Goal: Information Seeking & Learning: Learn about a topic

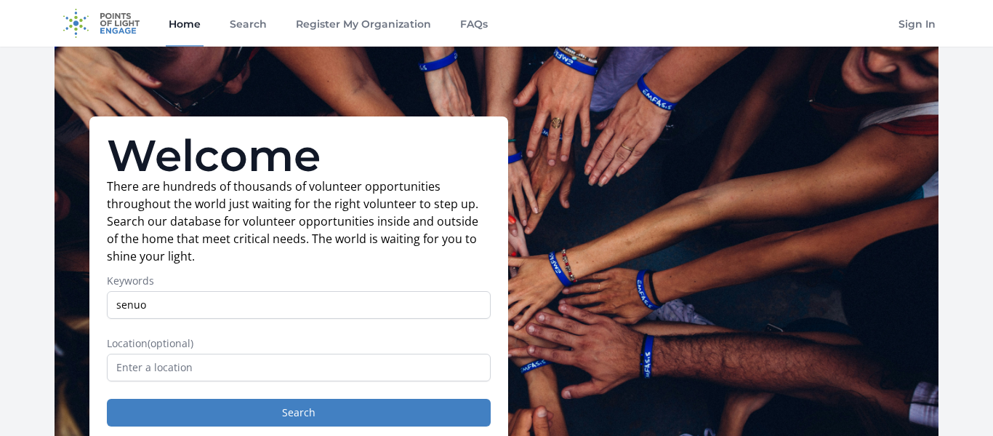
type input "senuor"
type input "senior citizens"
click at [394, 426] on div "Welcome There are hundreds of thousands of volunteer opportunities throughout t…" at bounding box center [298, 279] width 419 height 327
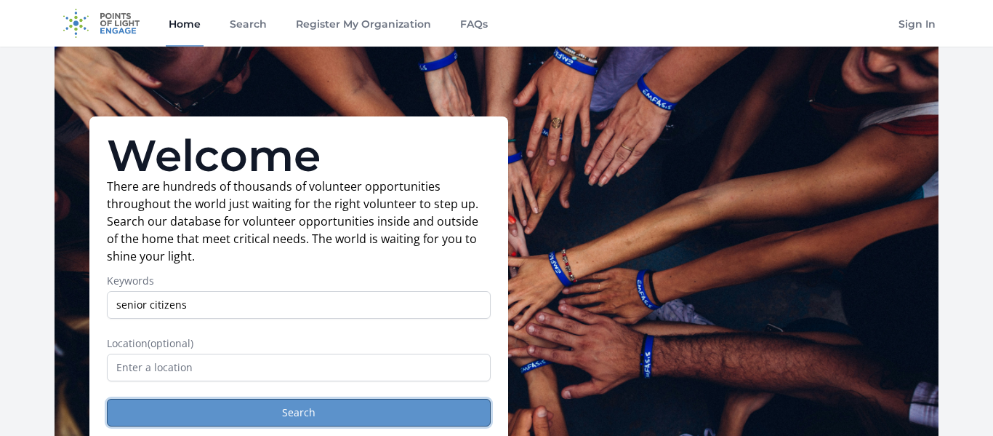
click at [389, 412] on button "Search" at bounding box center [299, 412] width 384 height 28
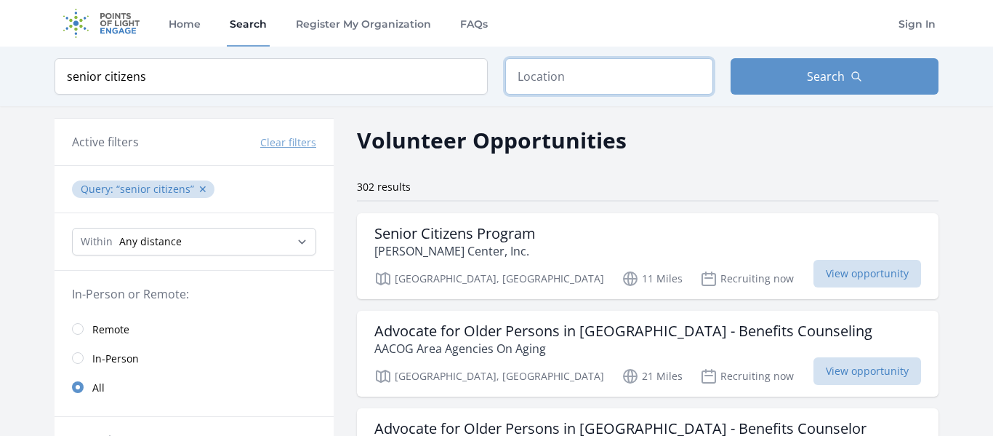
click at [601, 79] on input "text" at bounding box center [609, 76] width 208 height 36
type input "san"
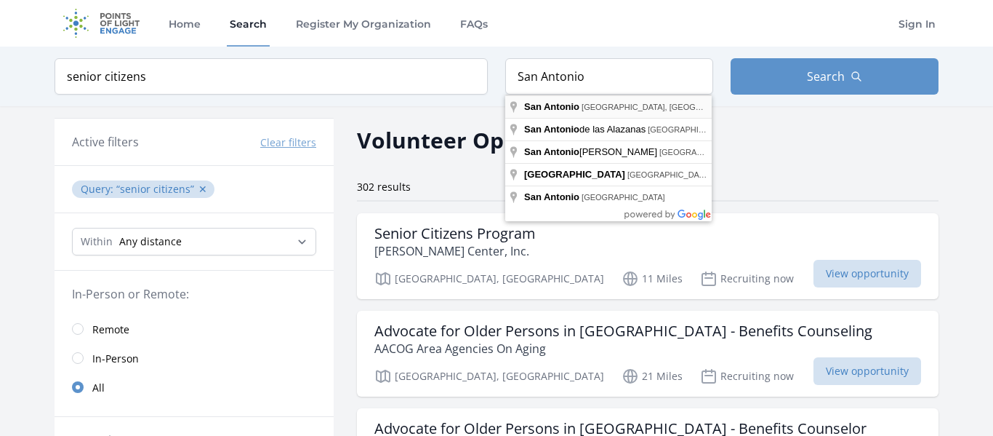
type input "[GEOGRAPHIC_DATA], [GEOGRAPHIC_DATA], [GEOGRAPHIC_DATA]"
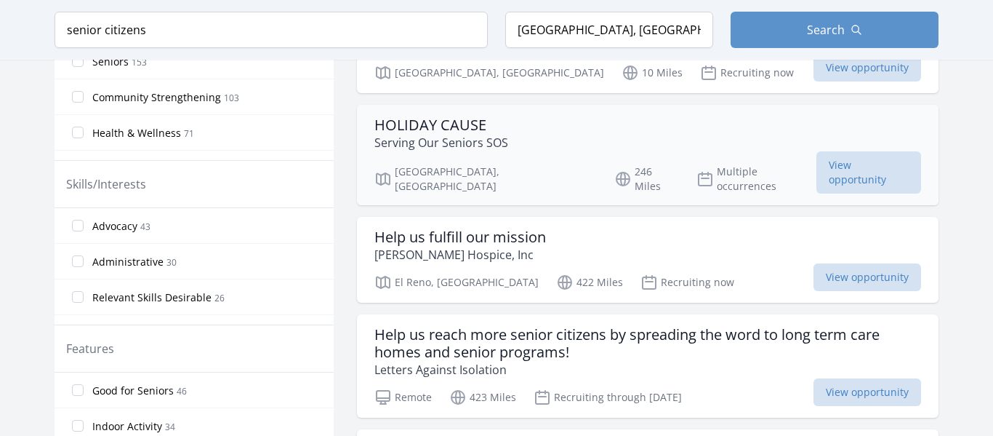
scroll to position [596, 0]
click at [534, 245] on p "[PERSON_NAME] Hospice, Inc" at bounding box center [460, 253] width 172 height 17
click at [478, 150] on p "Serving Our Seniors SOS" at bounding box center [441, 141] width 134 height 17
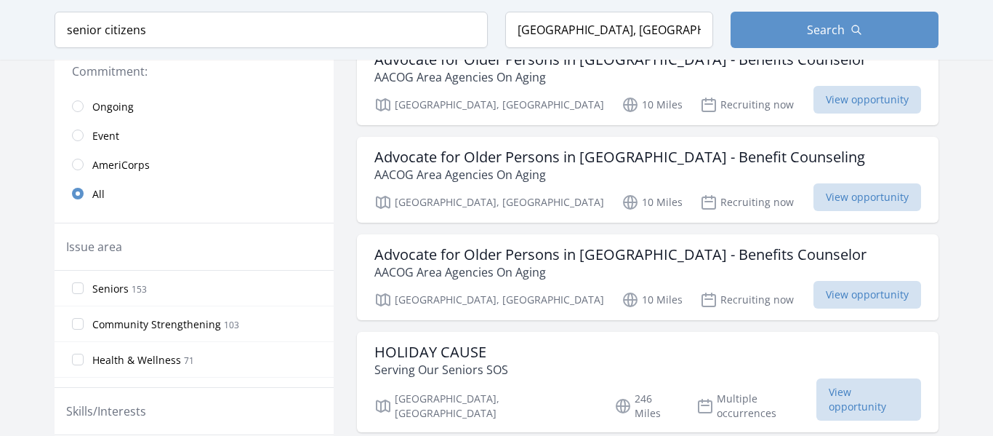
scroll to position [358, 0]
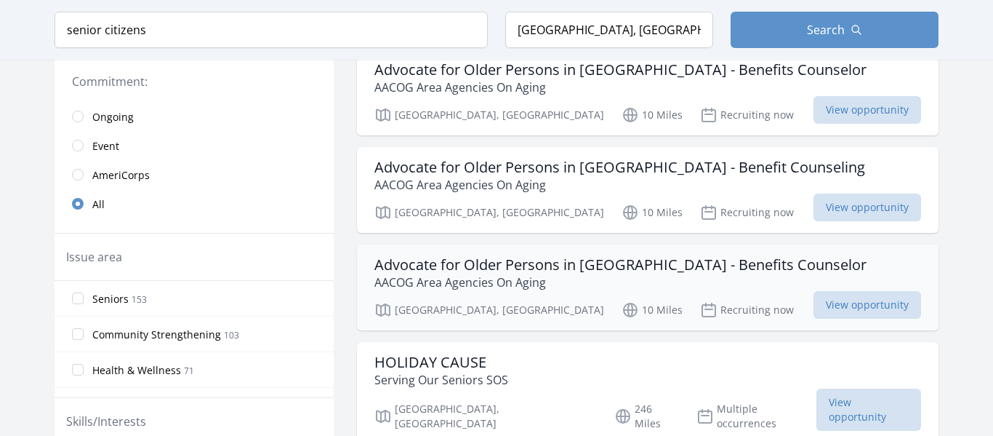
click at [413, 298] on div "[GEOGRAPHIC_DATA], [GEOGRAPHIC_DATA] 10 Miles Recruiting now View opportunity" at bounding box center [647, 308] width 547 height 22
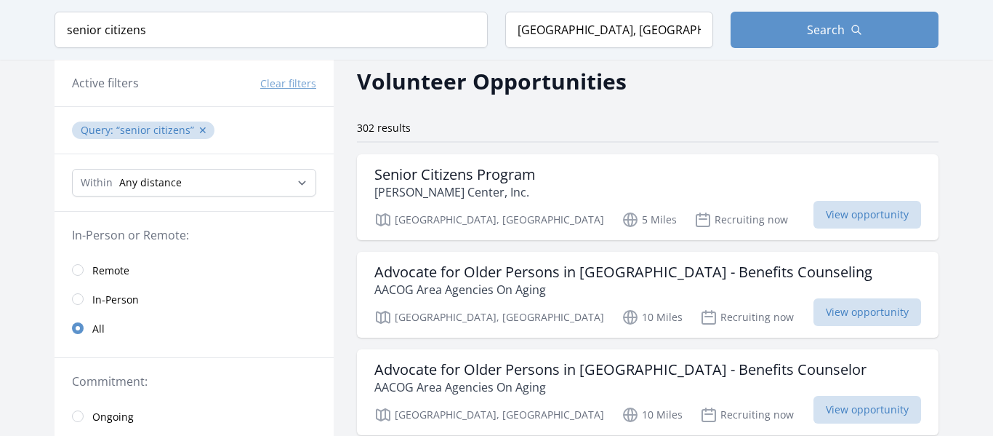
scroll to position [39, 0]
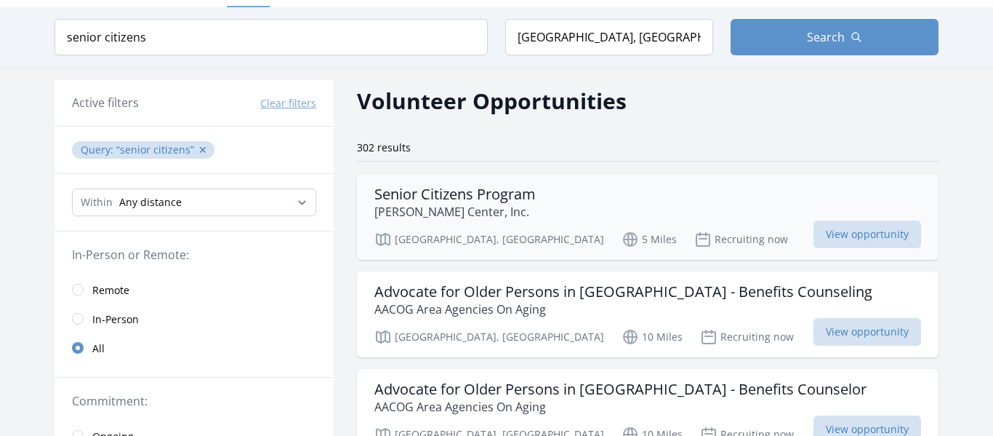
click at [465, 209] on p "[PERSON_NAME] Center, Inc." at bounding box center [454, 211] width 161 height 17
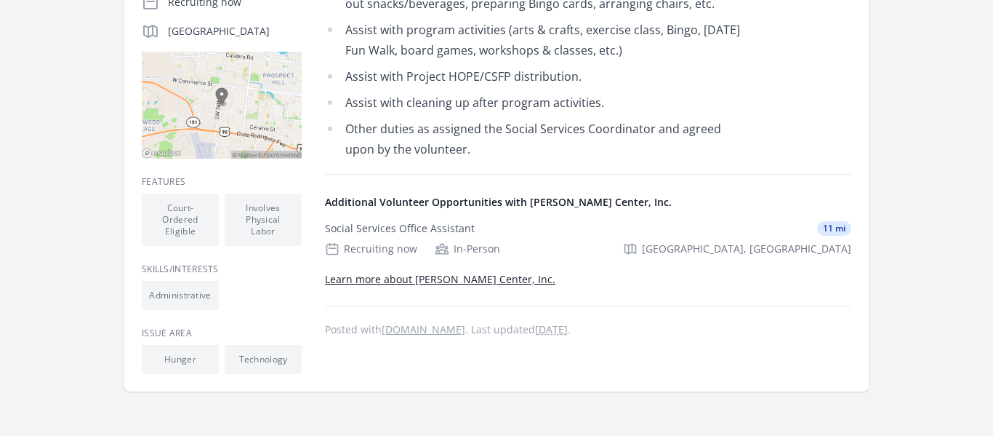
scroll to position [358, 0]
